Goal: Task Accomplishment & Management: Use online tool/utility

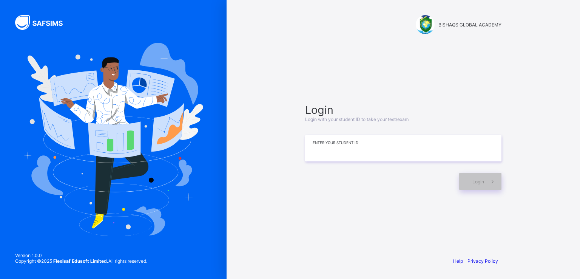
click at [337, 147] on input at bounding box center [403, 148] width 196 height 26
paste input "**********"
type input "**********"
click at [474, 179] on span "Login" at bounding box center [479, 182] width 12 height 6
